Goal: Find specific page/section: Find specific page/section

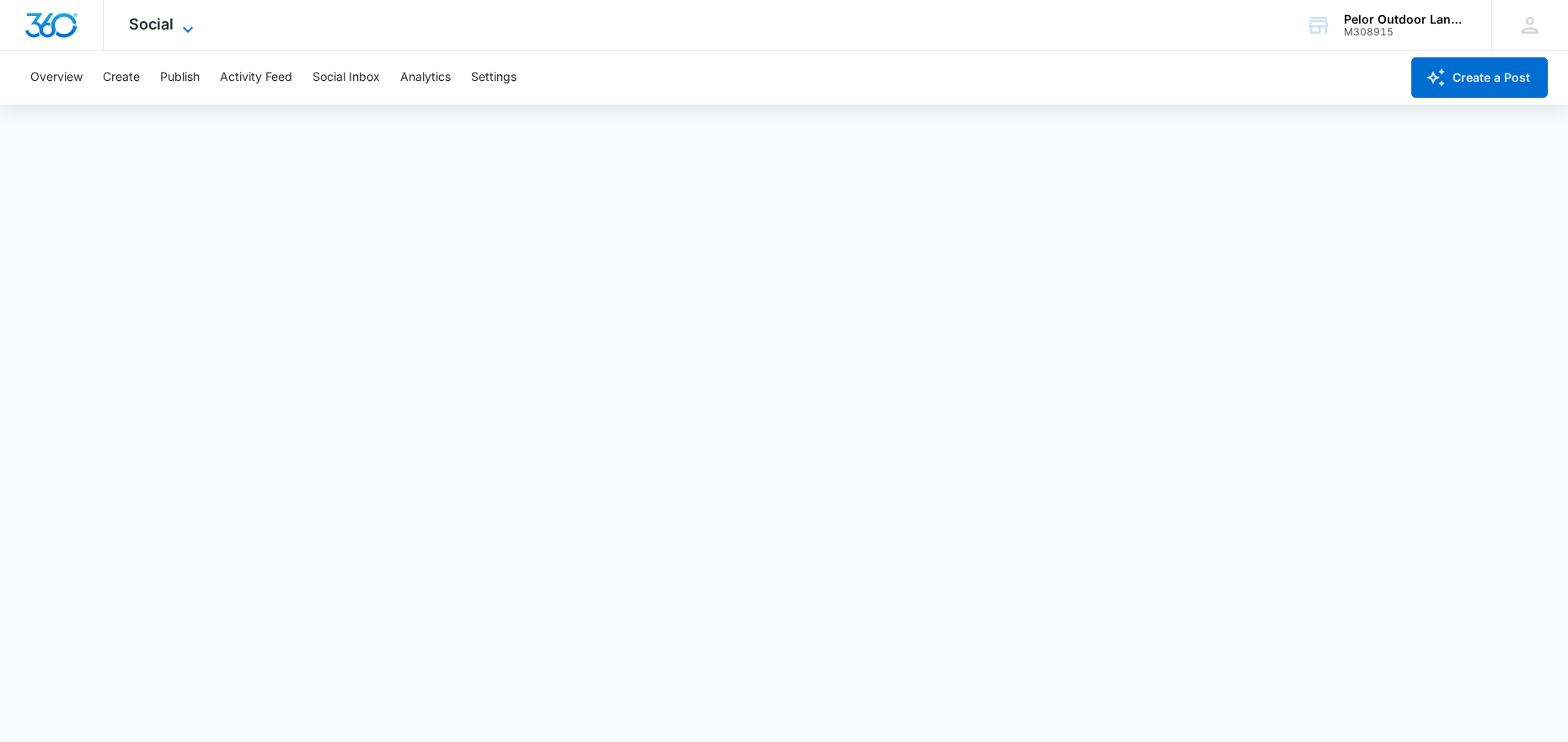
click at [172, 32] on span "Social" at bounding box center [150, 24] width 45 height 18
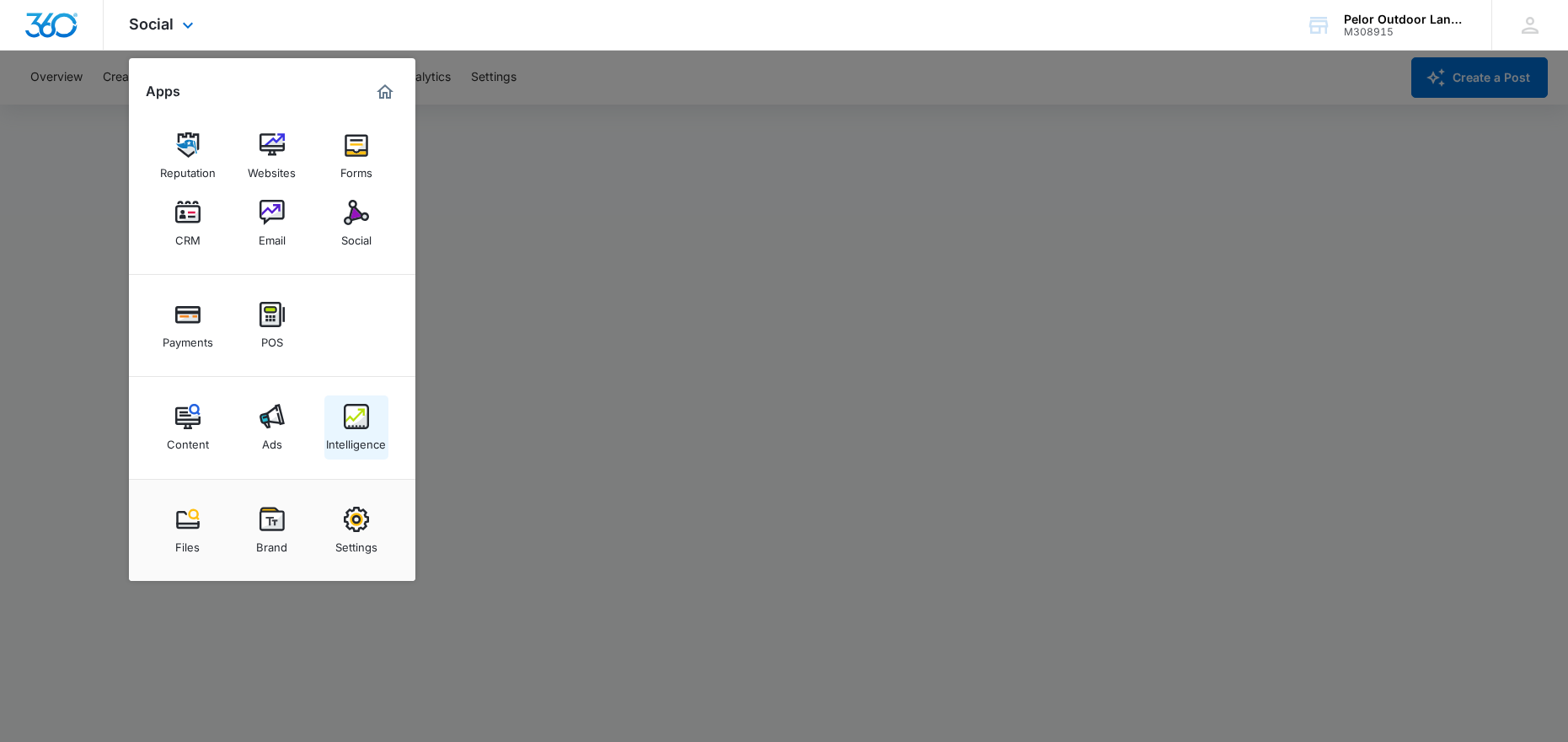
click at [355, 429] on div "Intelligence" at bounding box center [355, 440] width 60 height 22
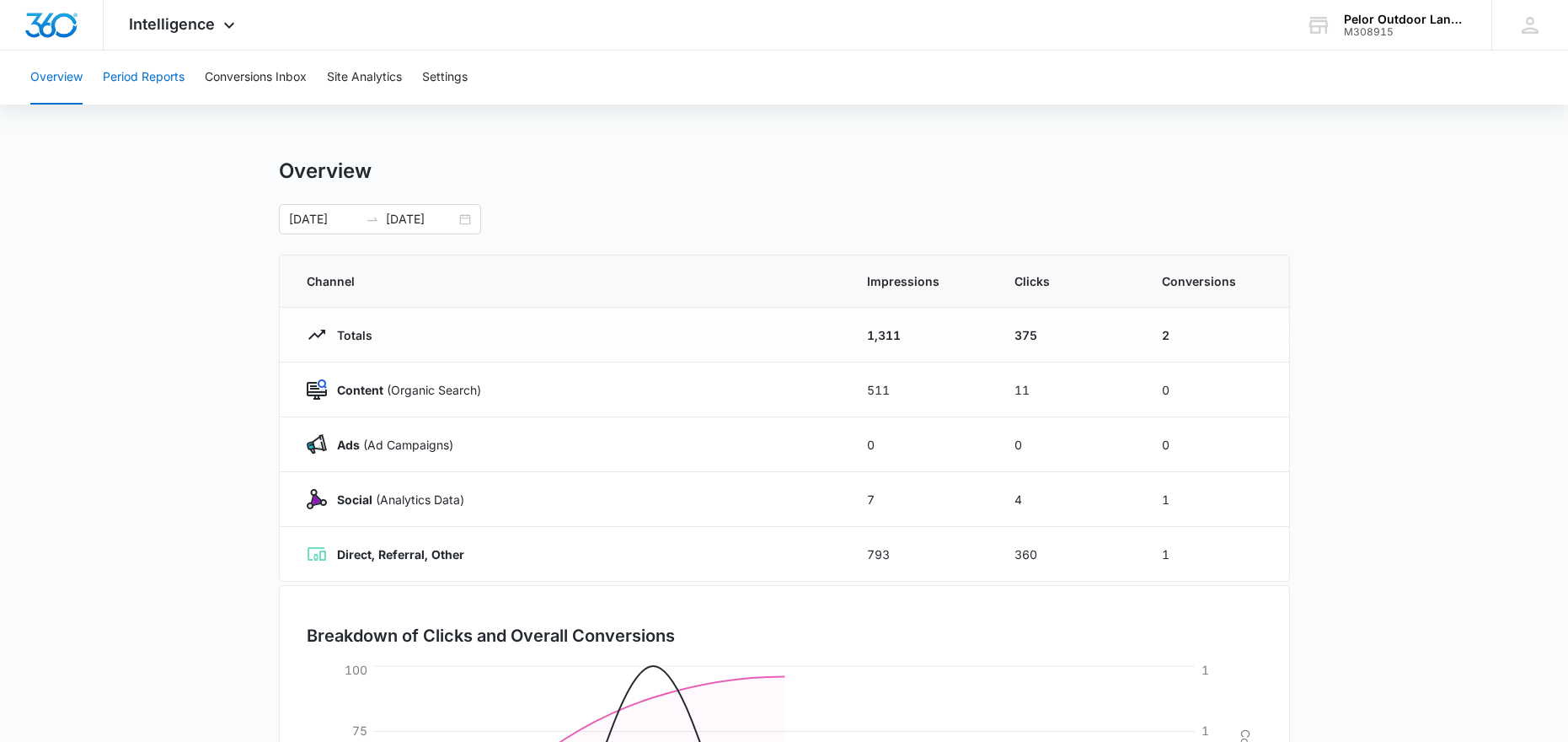
click at [149, 85] on button "Period Reports" at bounding box center [143, 78] width 82 height 54
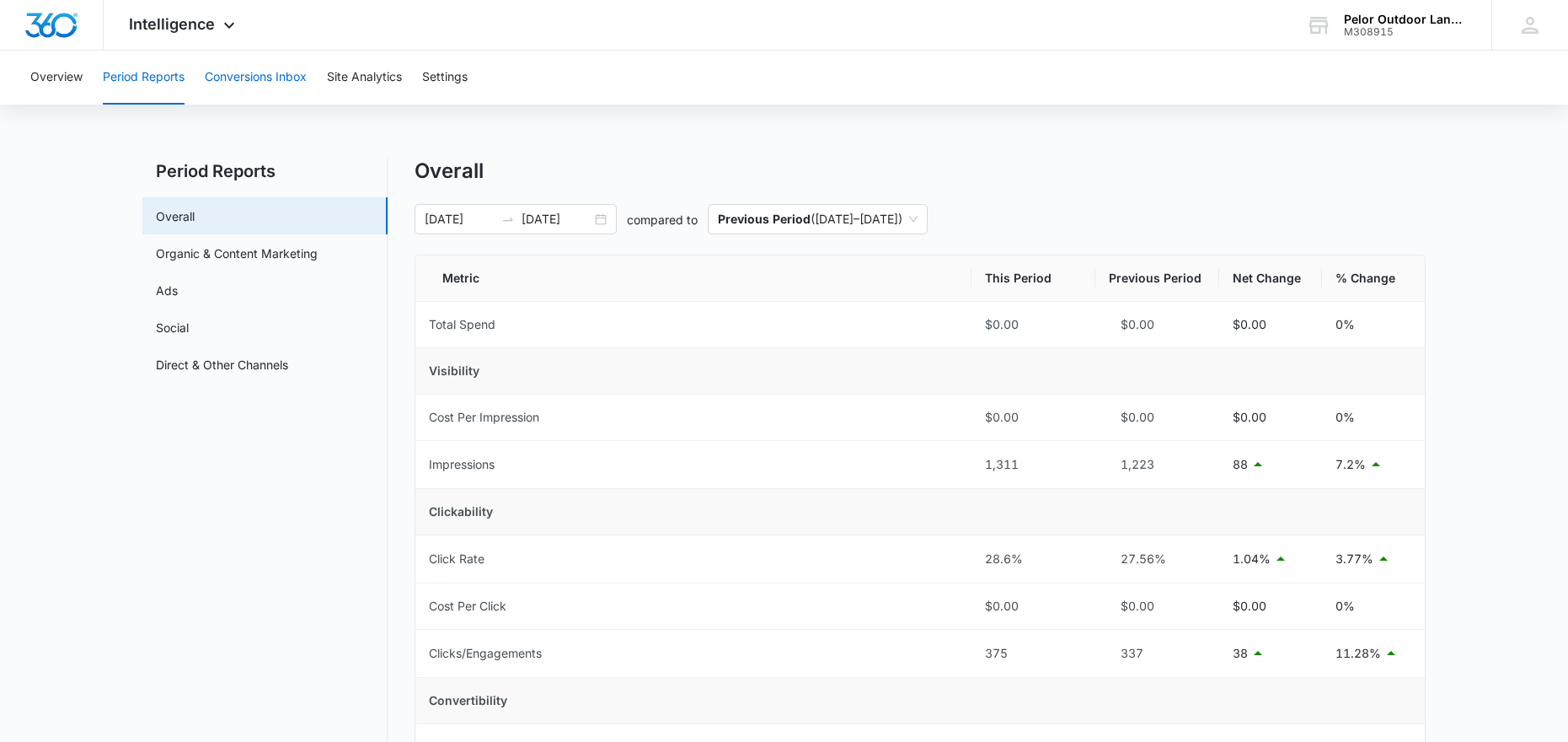
click at [260, 83] on button "Conversions Inbox" at bounding box center [256, 78] width 102 height 54
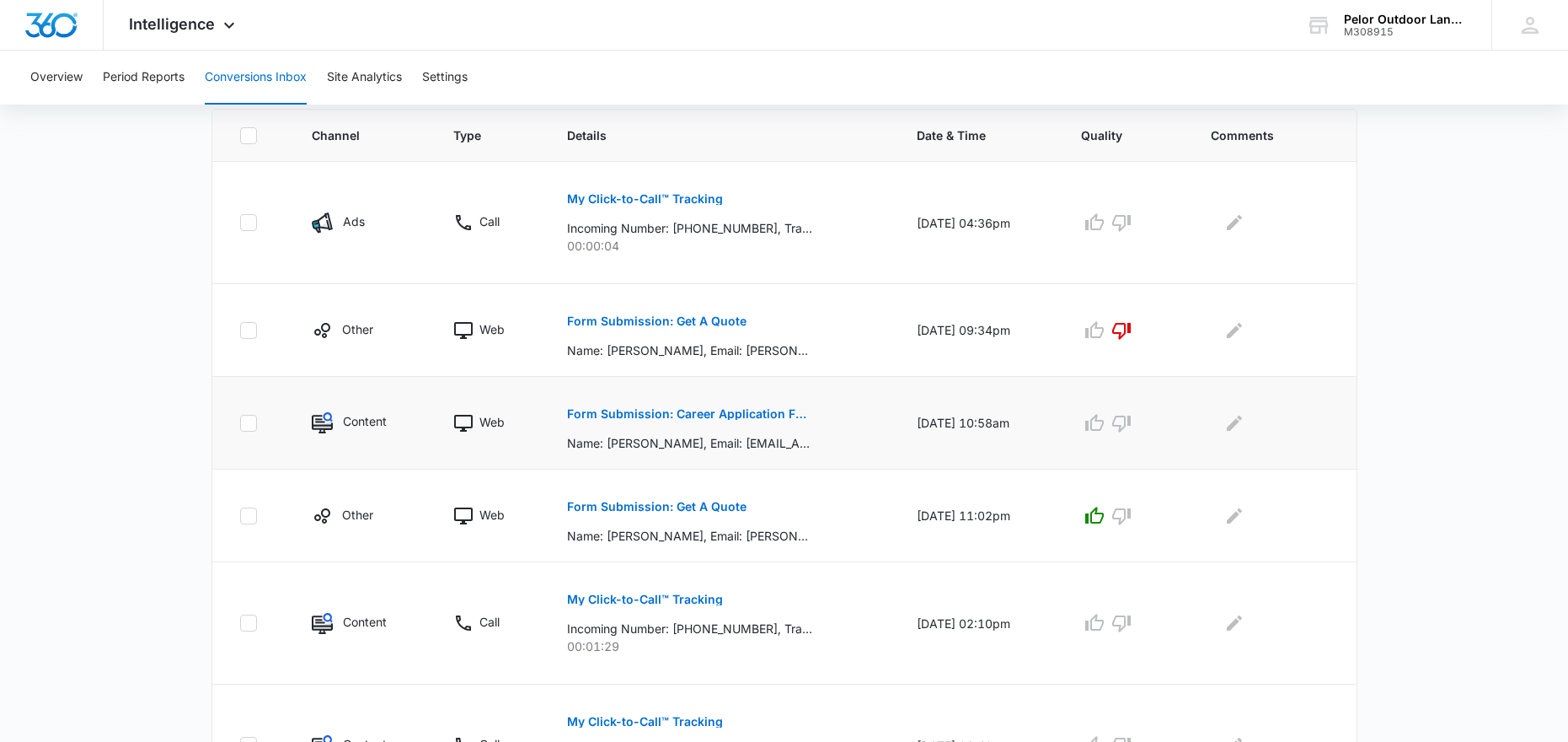
scroll to position [371, 0]
